Goal: Use online tool/utility: Utilize a website feature to perform a specific function

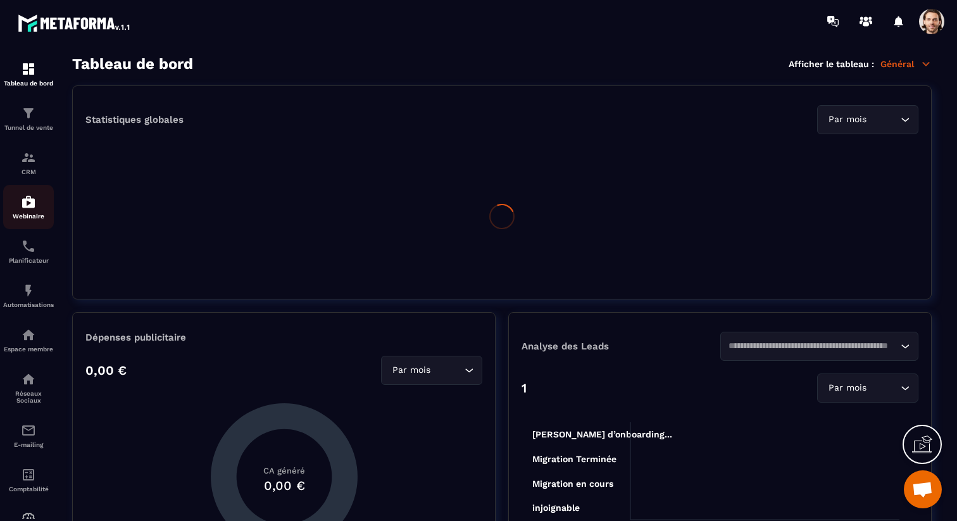
click at [33, 206] on img at bounding box center [28, 201] width 15 height 15
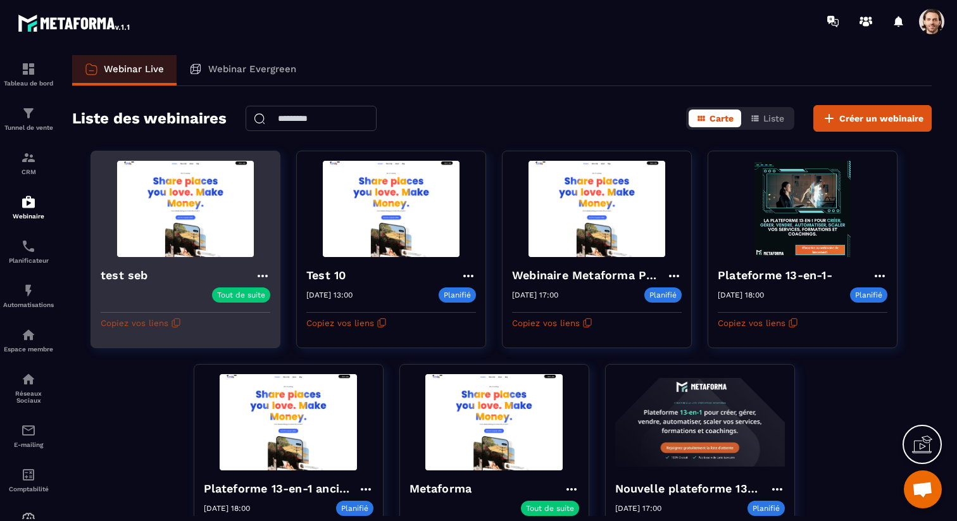
click at [153, 318] on button "Copiez vos liens" at bounding box center [141, 323] width 80 height 20
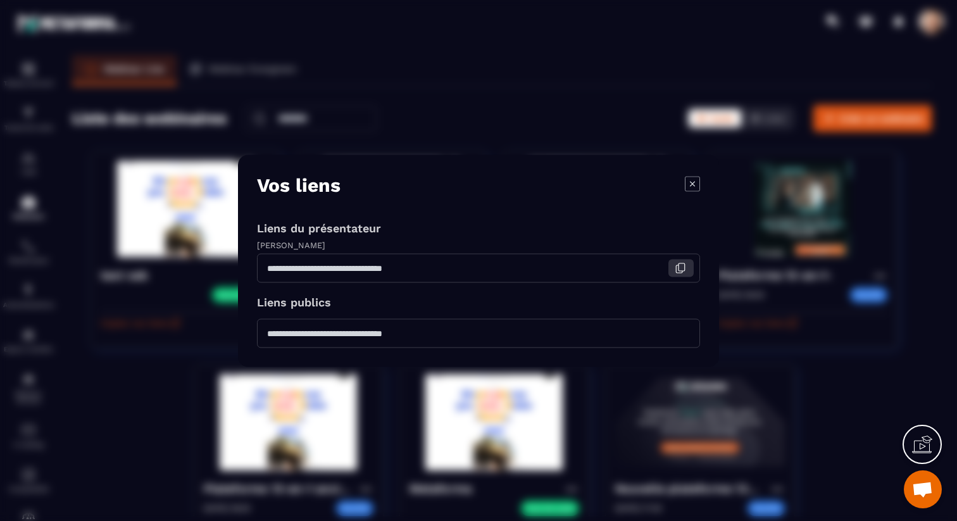
click at [680, 272] on icon "Modal window" at bounding box center [680, 267] width 11 height 11
click at [695, 184] on icon "Modal window" at bounding box center [692, 183] width 15 height 15
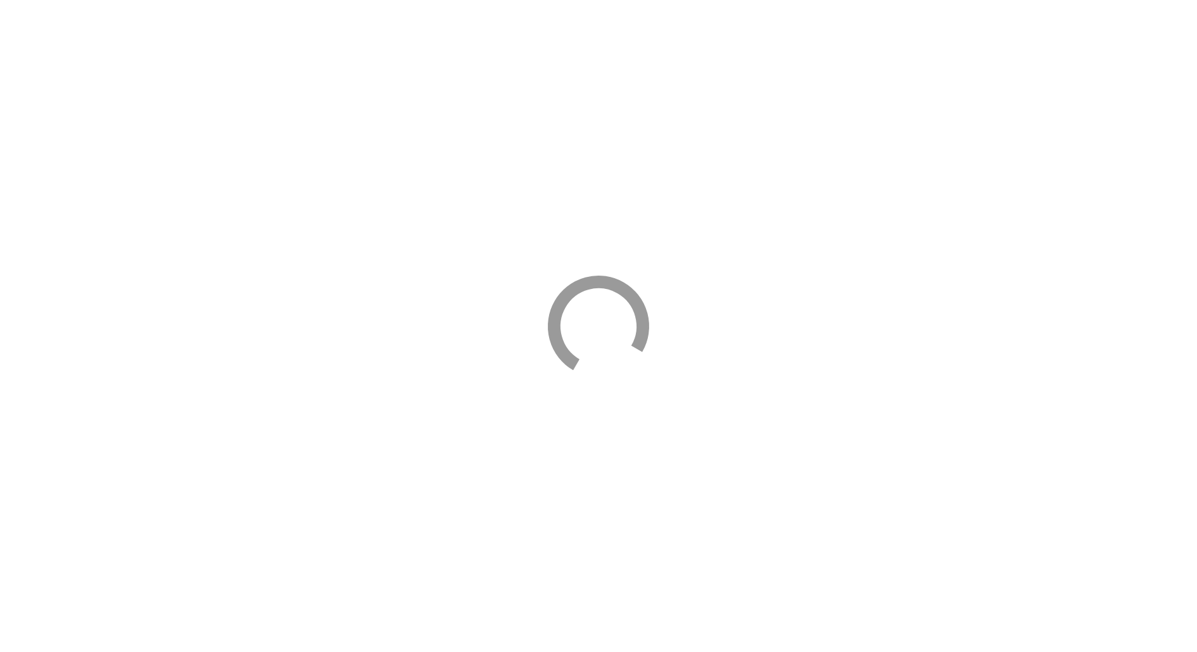
select select "****"
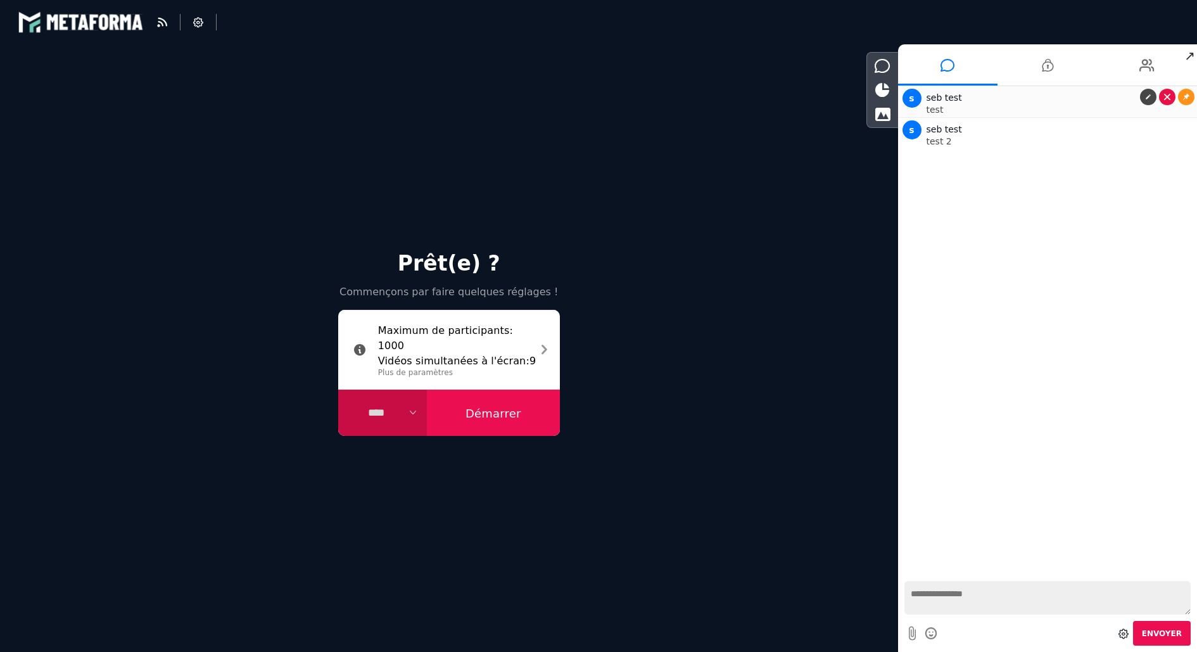
click at [1168, 94] on icon at bounding box center [1167, 97] width 6 height 6
click at [1167, 123] on link at bounding box center [1167, 128] width 16 height 16
click at [500, 412] on button "Démarrer" at bounding box center [493, 412] width 133 height 47
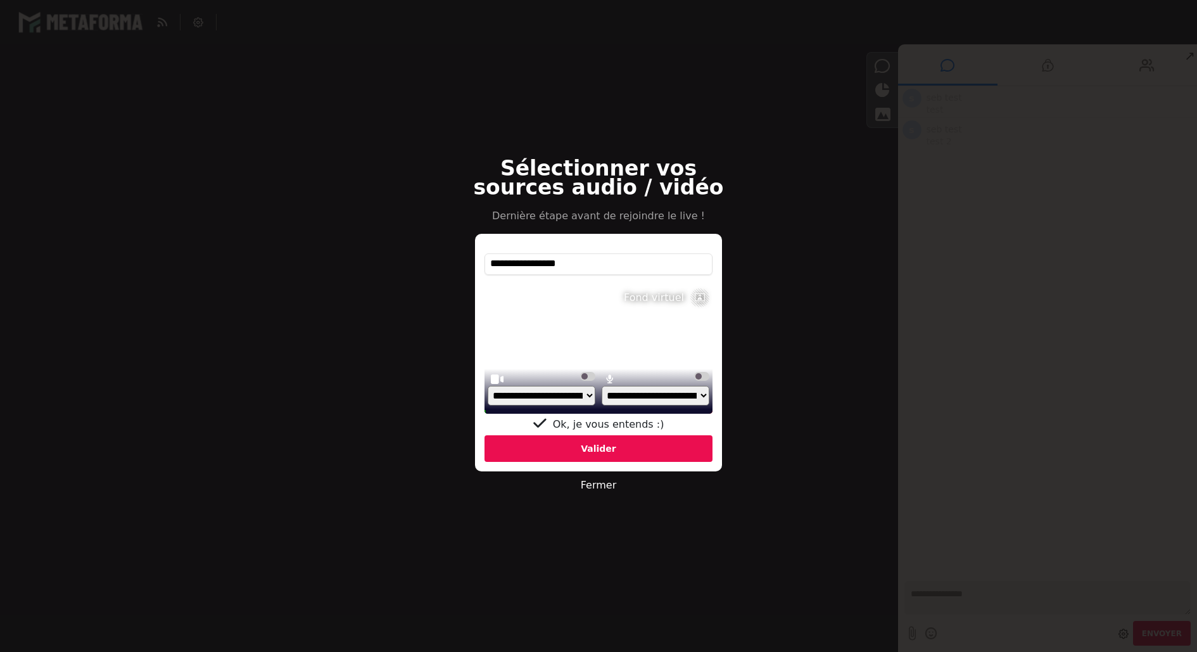
click at [564, 445] on div "Valider" at bounding box center [598, 448] width 228 height 27
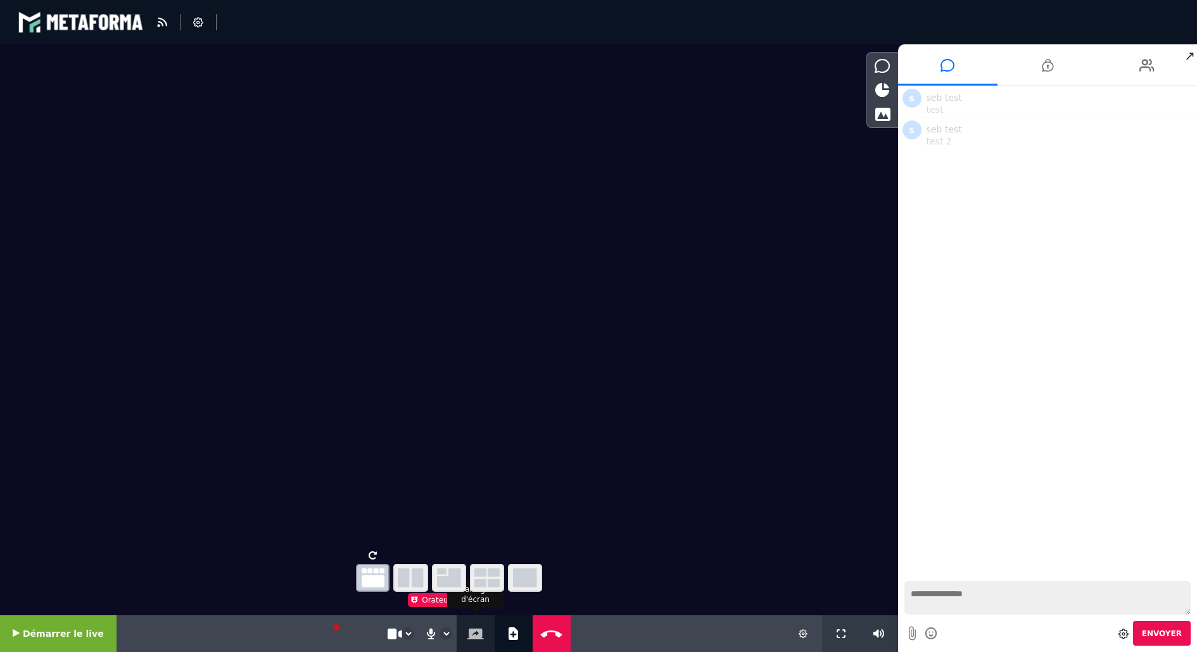
click at [474, 631] on icon at bounding box center [475, 633] width 16 height 11
click at [452, 579] on icon "button" at bounding box center [449, 577] width 24 height 19
click at [449, 552] on icon at bounding box center [449, 554] width 8 height 9
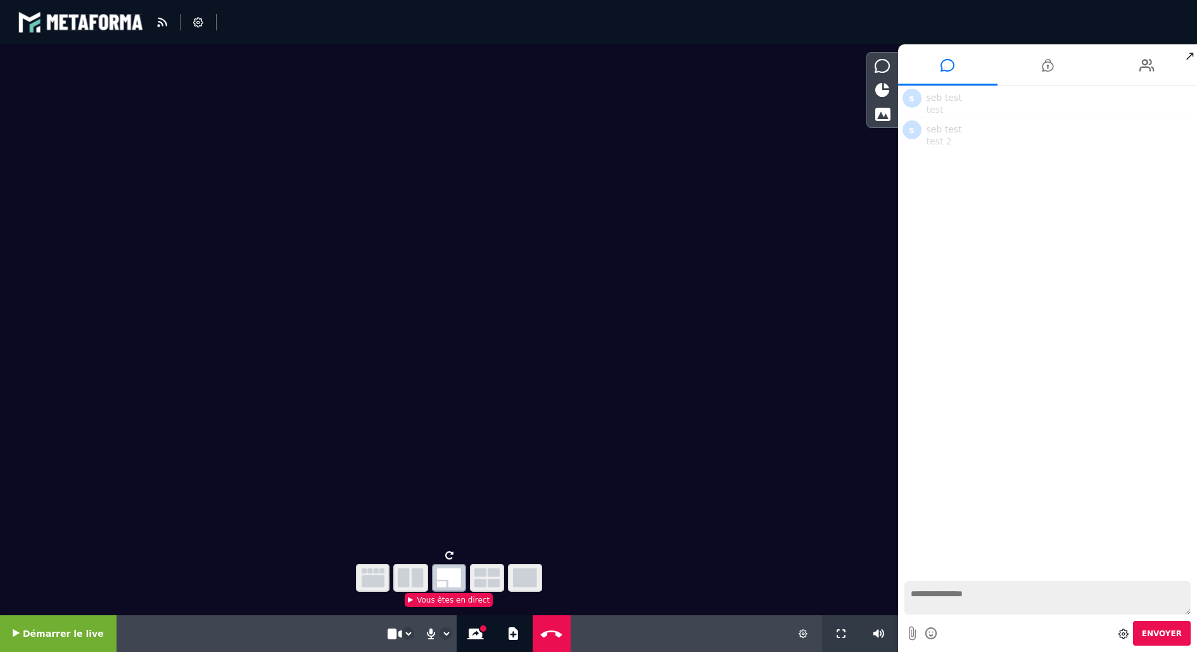
click at [1188, 57] on span "↗" at bounding box center [1189, 55] width 15 height 23
click at [805, 636] on icon at bounding box center [802, 633] width 9 height 9
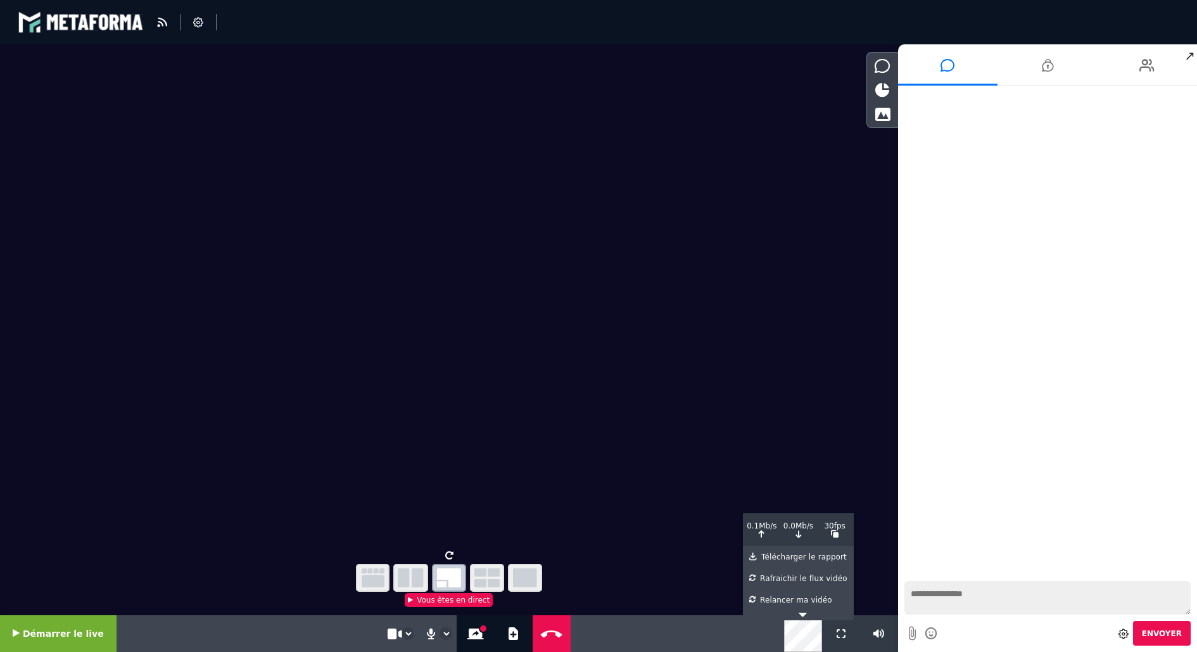
click at [805, 636] on icon at bounding box center [802, 633] width 9 height 9
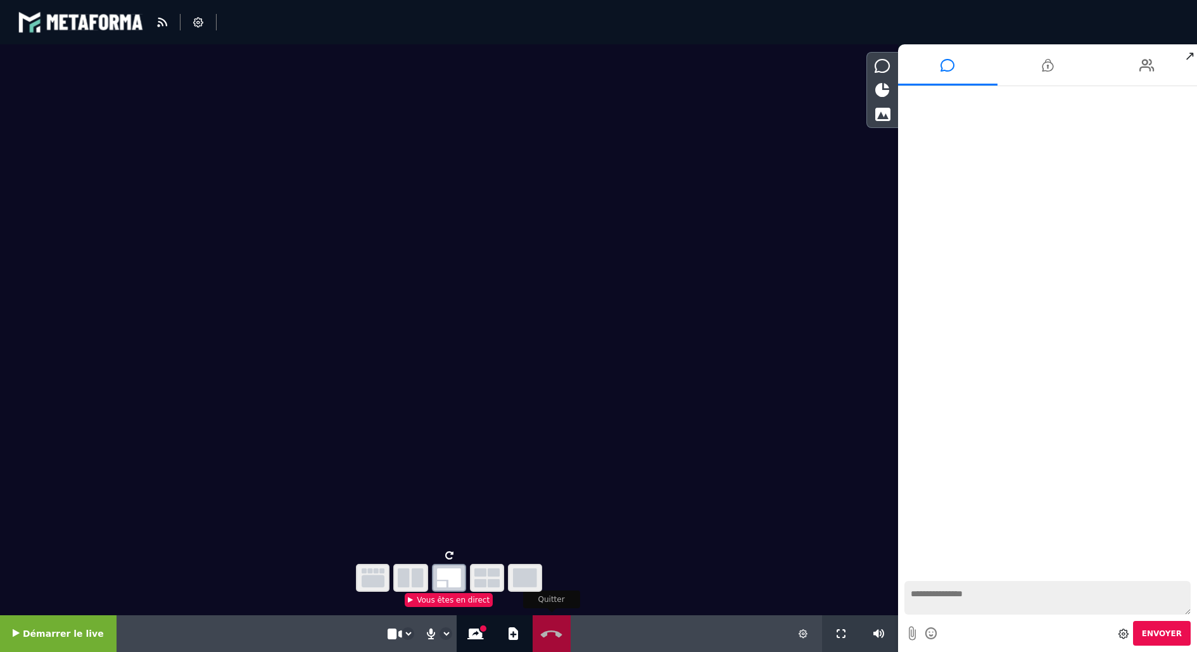
click at [548, 640] on button "Quitter" at bounding box center [551, 633] width 32 height 37
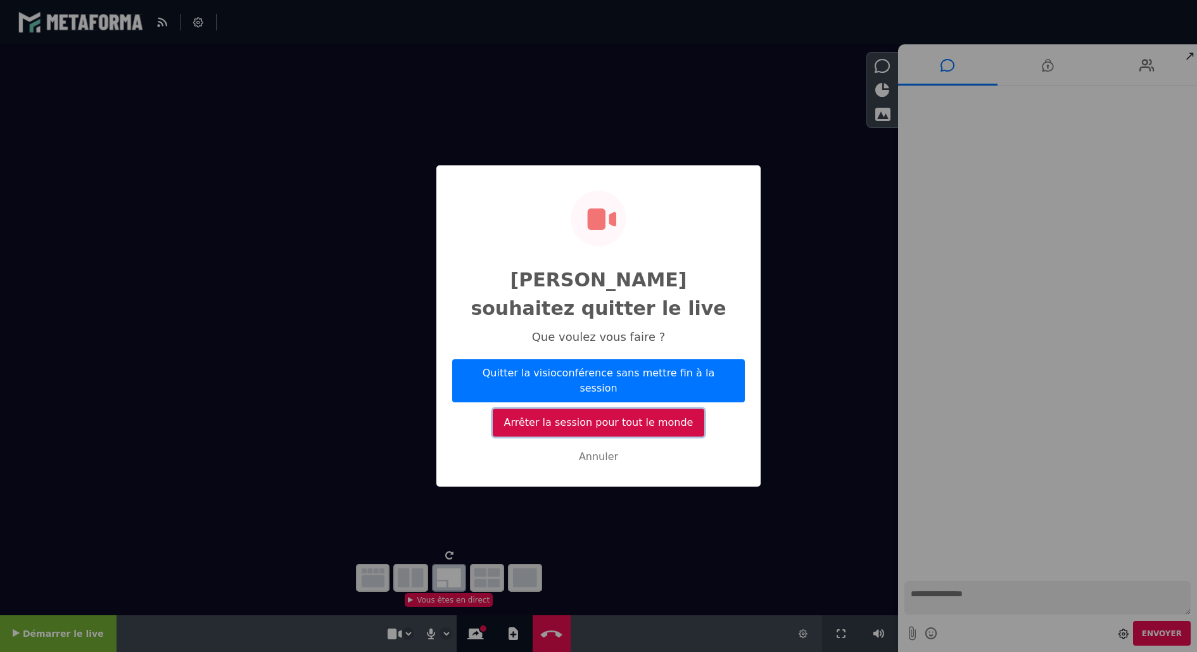
click at [617, 408] on button "Arrêter la session pour tout le monde" at bounding box center [598, 422] width 211 height 28
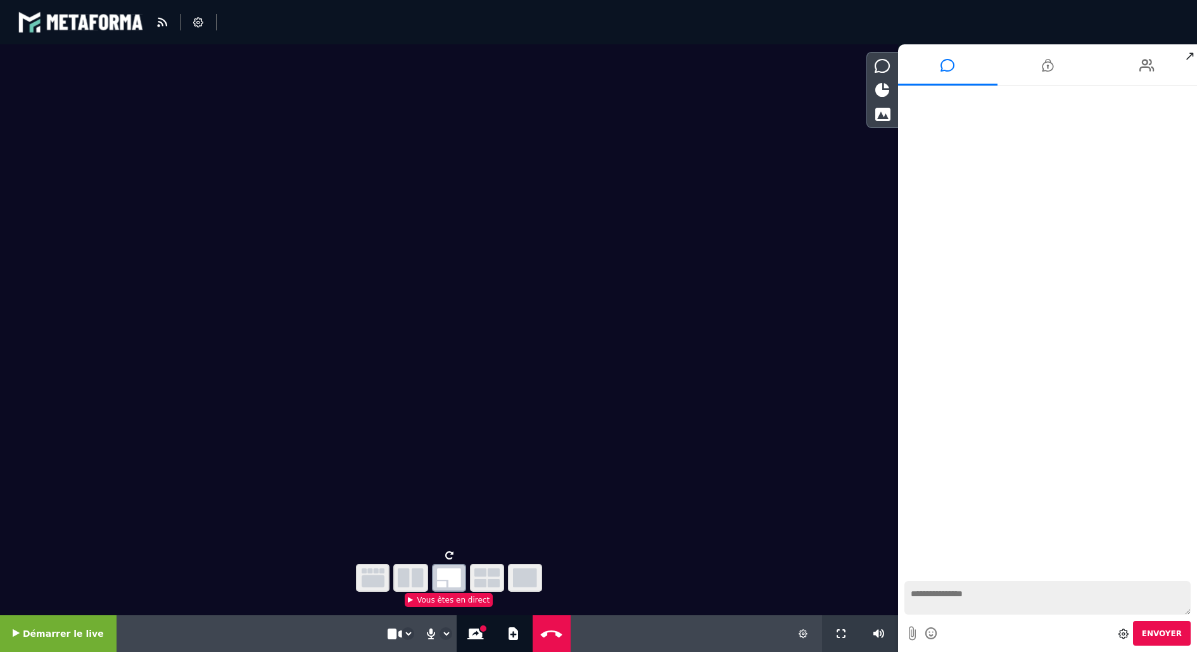
select select "****"
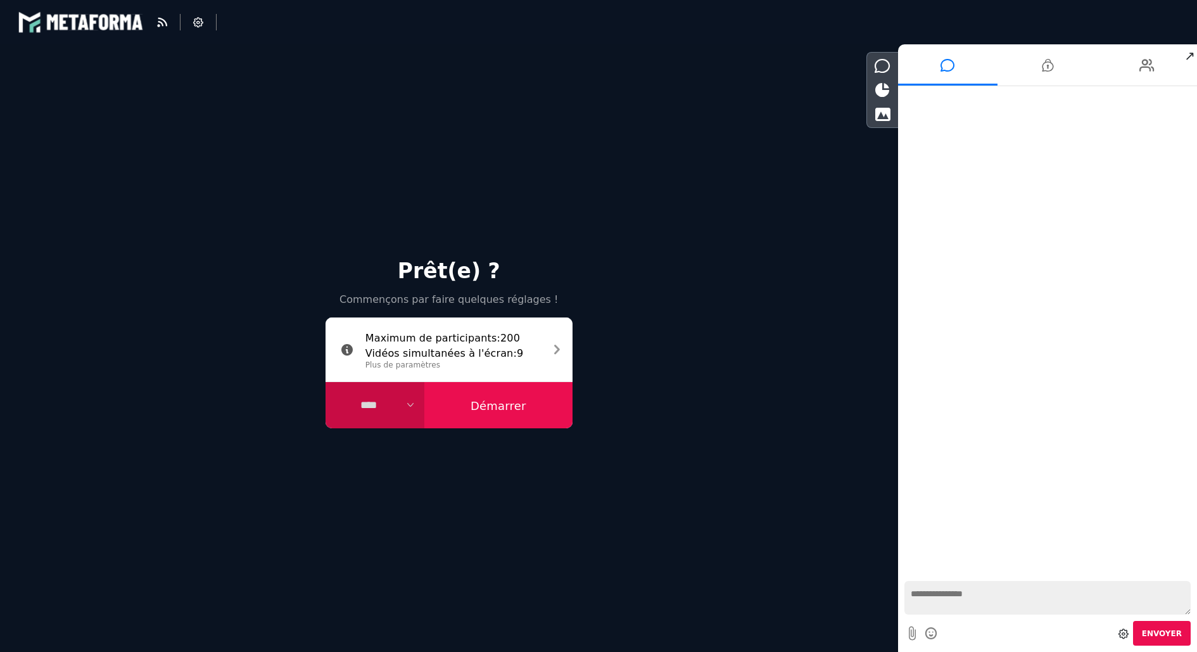
click at [824, 215] on div "Prêt(e) ? Commençons par faire quelques réglages ! Maximum de participants : 20…" at bounding box center [449, 347] width 898 height 607
